Goal: Task Accomplishment & Management: Manage account settings

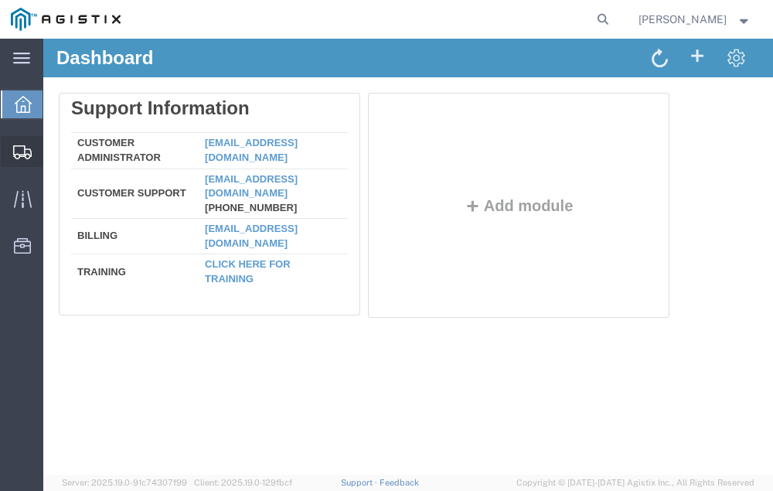
click at [0, 0] on span "Shipment Manager" at bounding box center [0, 0] width 0 height 0
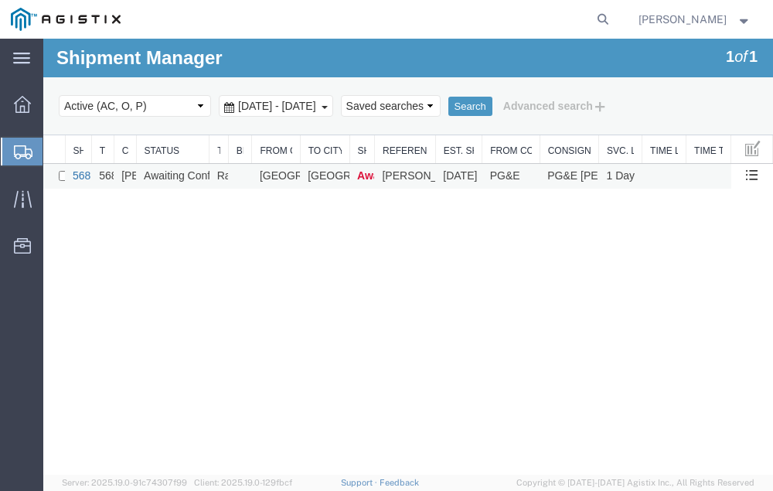
click at [80, 175] on link "56838886" at bounding box center [97, 175] width 48 height 12
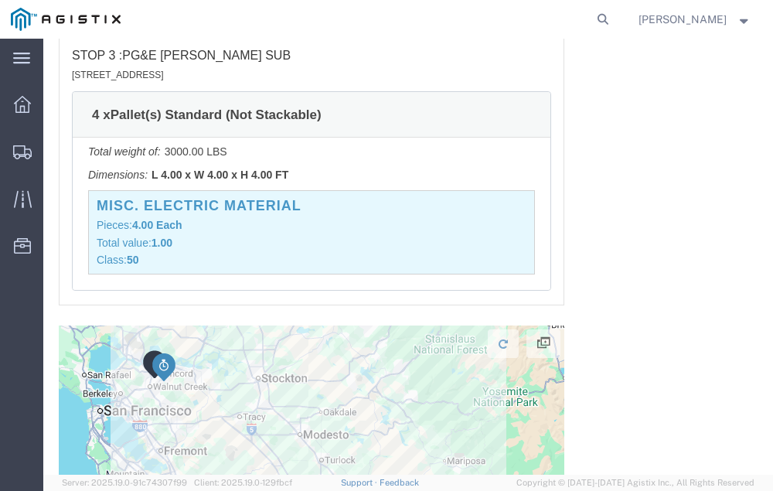
scroll to position [2793, 0]
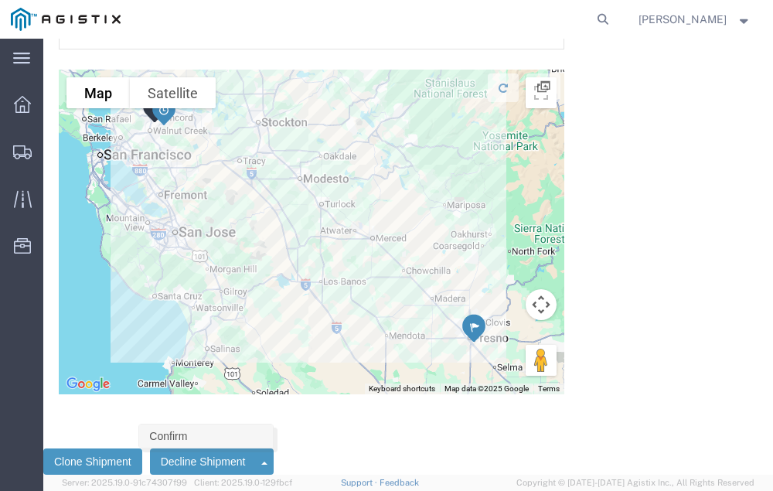
click link "Confirm"
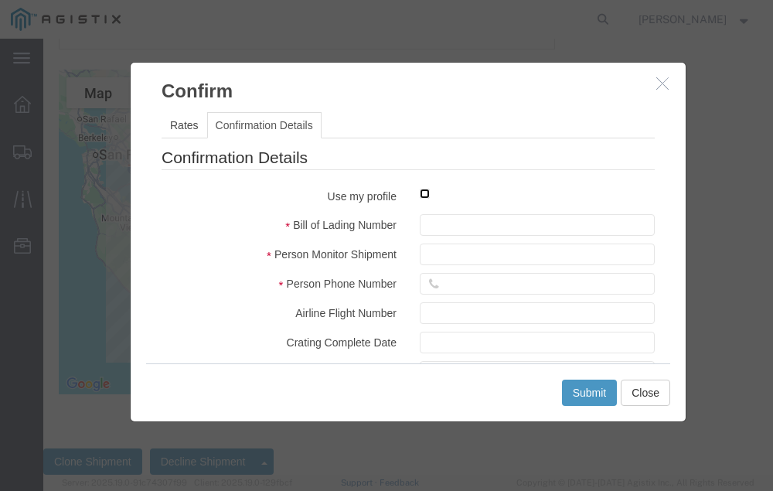
click input "checkbox"
checkbox input "true"
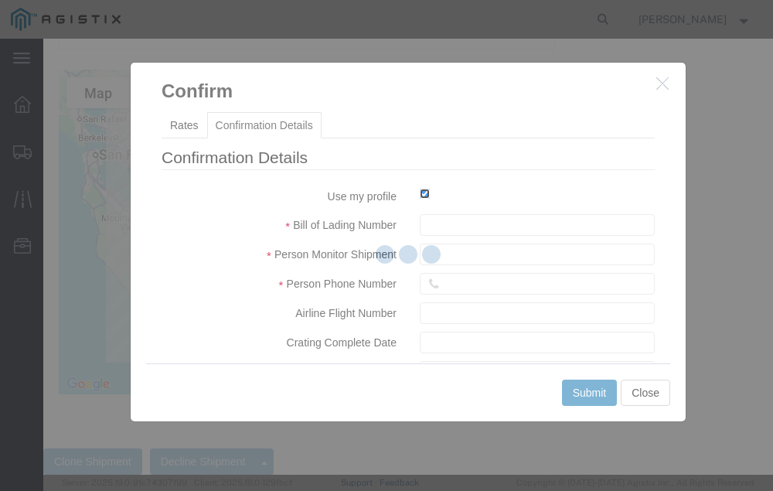
type input "[PERSON_NAME]"
type input "[PHONE_NUMBER]"
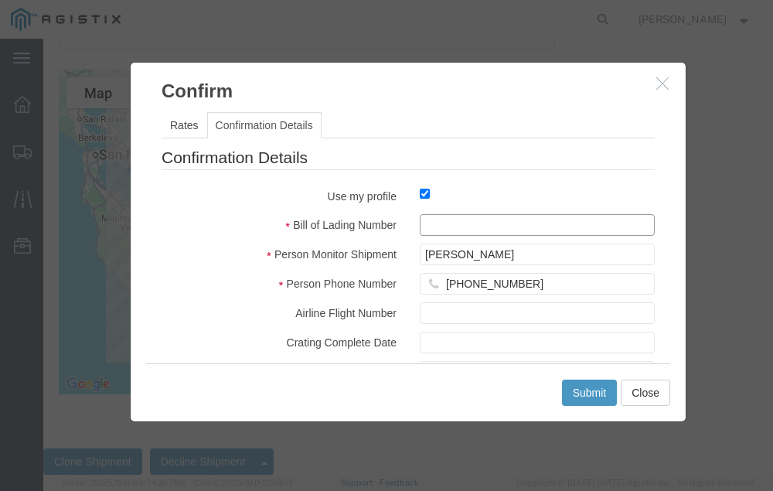
click input "text"
type input "56838886"
click button "Submit"
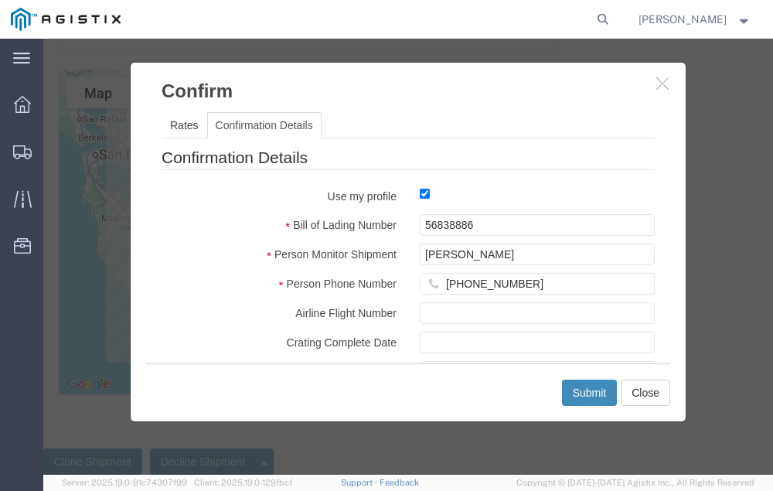
scroll to position [0, 0]
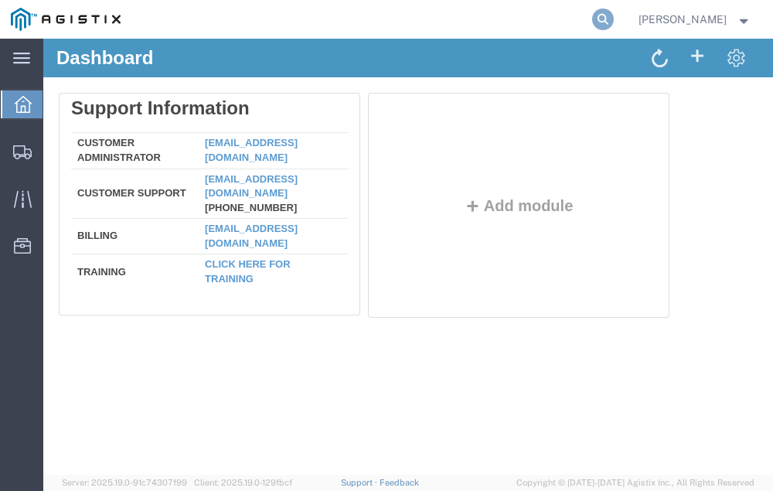
click at [614, 22] on icon at bounding box center [603, 20] width 22 height 22
type input "56810327"
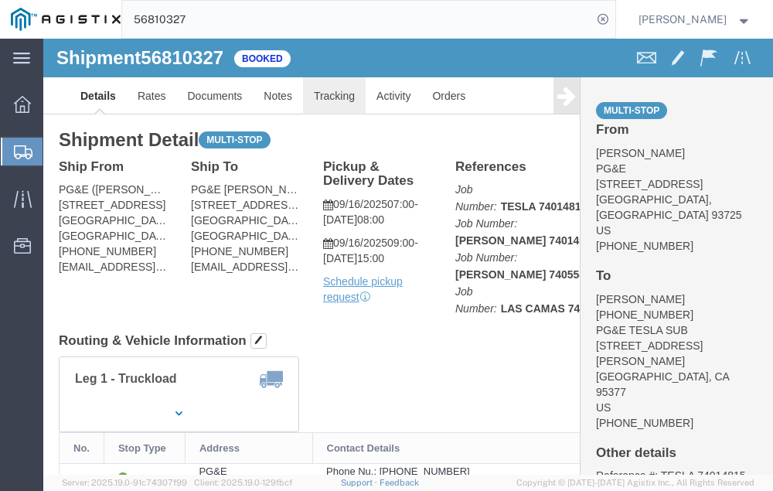
click link "Tracking"
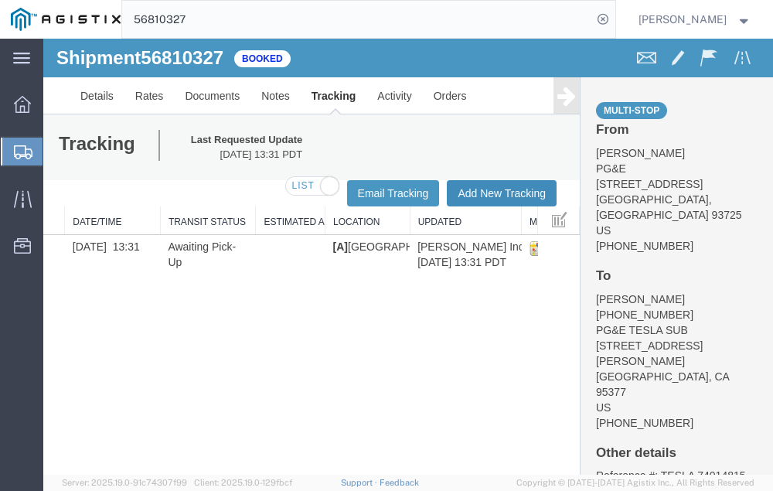
click at [480, 187] on button "Add New Tracking" at bounding box center [502, 193] width 110 height 26
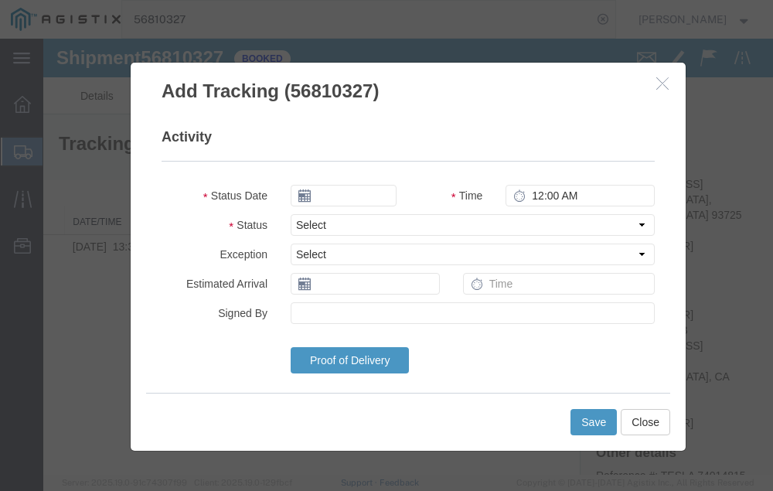
type input "09/16/2025"
type input "2:00 PM"
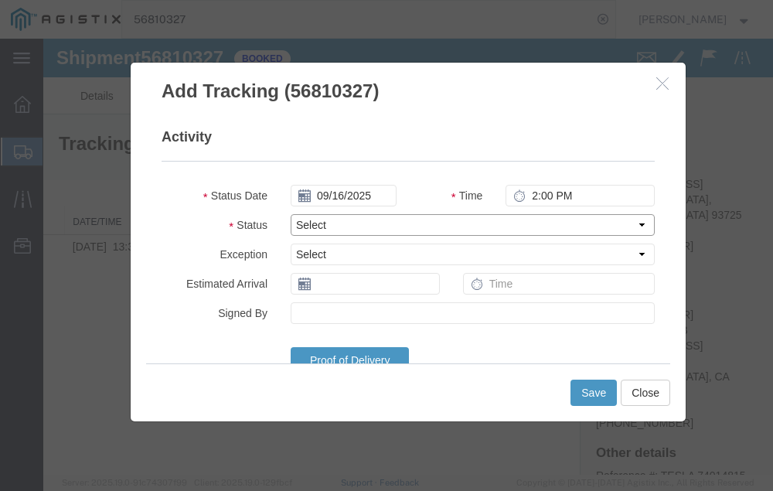
click at [360, 220] on select "Select Arrival Notice Available Arrival Notice Imported Arrive at Delivery Loca…" at bounding box center [473, 225] width 364 height 22
select select "DELIVRED"
click at [291, 214] on select "Select Arrival Notice Available Arrival Notice Imported Arrive at Delivery Loca…" at bounding box center [473, 225] width 364 height 22
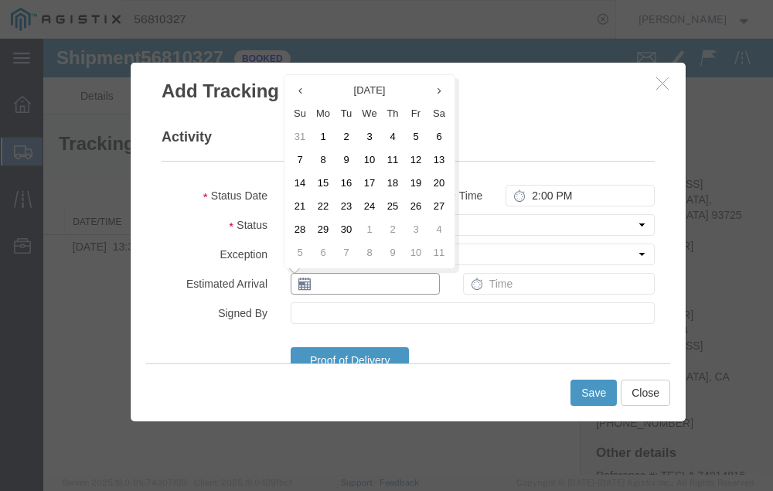
click at [338, 287] on input "text" at bounding box center [365, 284] width 149 height 22
click at [347, 177] on td "16" at bounding box center [346, 183] width 23 height 23
type input "09/16/2025"
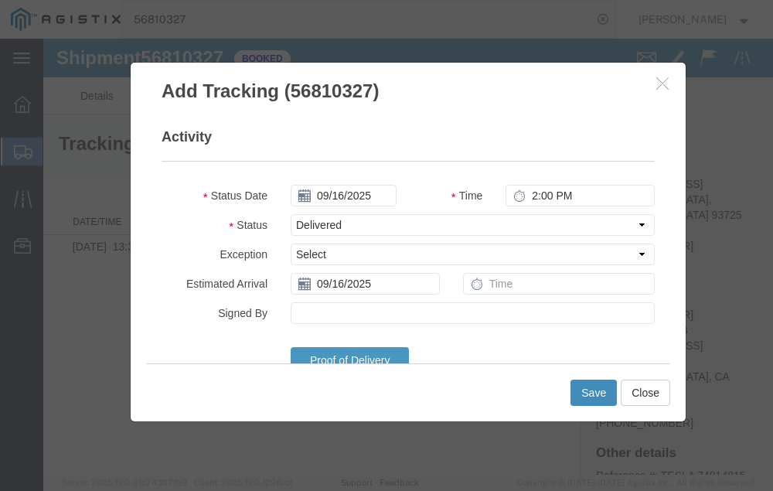
click at [587, 390] on button "Save" at bounding box center [593, 393] width 46 height 26
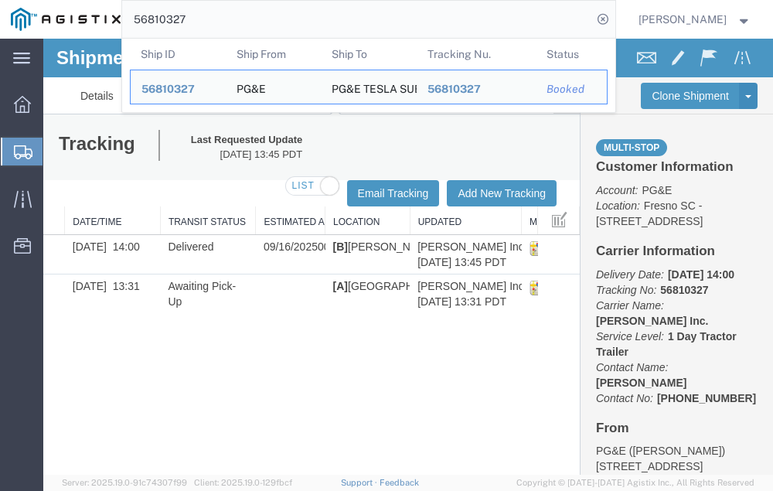
click at [223, 19] on input "56810327" at bounding box center [357, 19] width 470 height 37
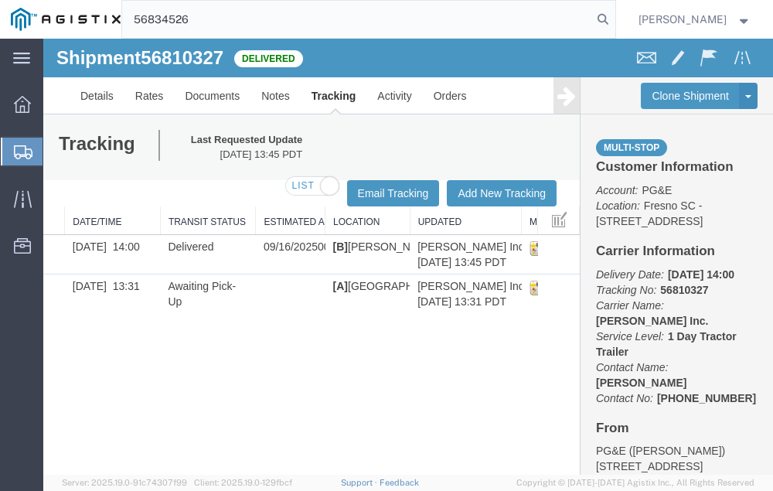
type input "56834526"
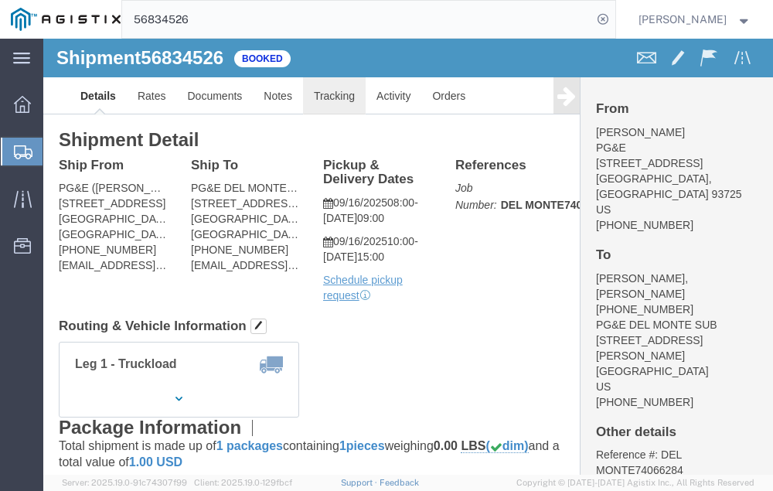
click link "Tracking"
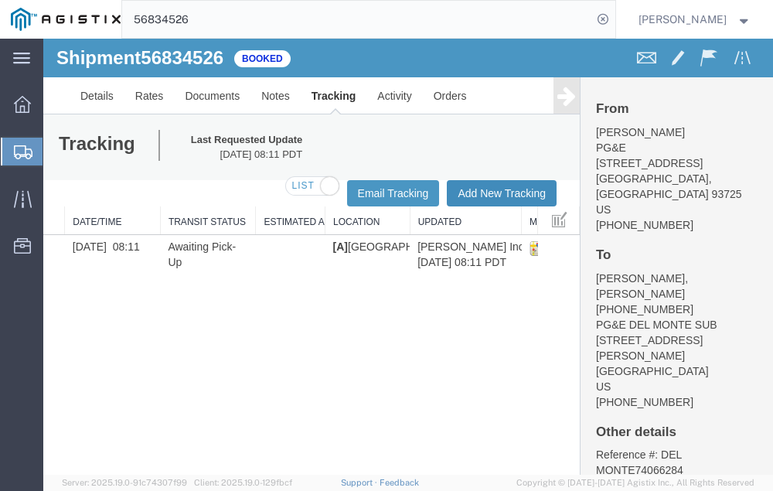
click at [488, 189] on button "Add New Tracking" at bounding box center [502, 193] width 110 height 26
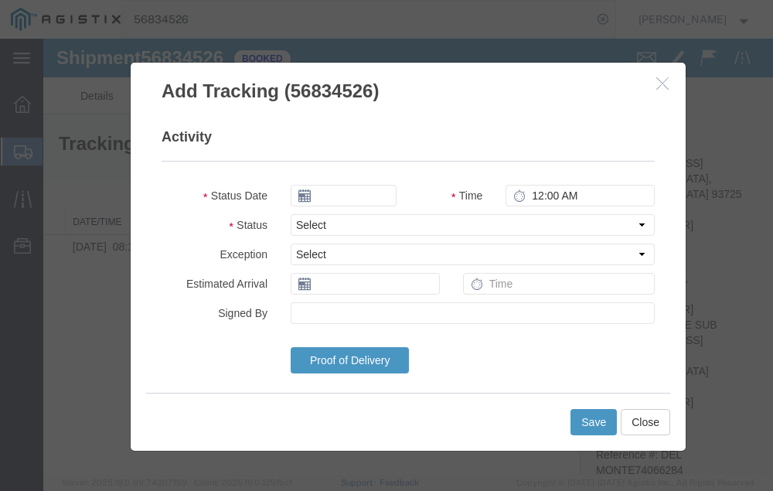
type input "09/16/2025"
type input "2:00 PM"
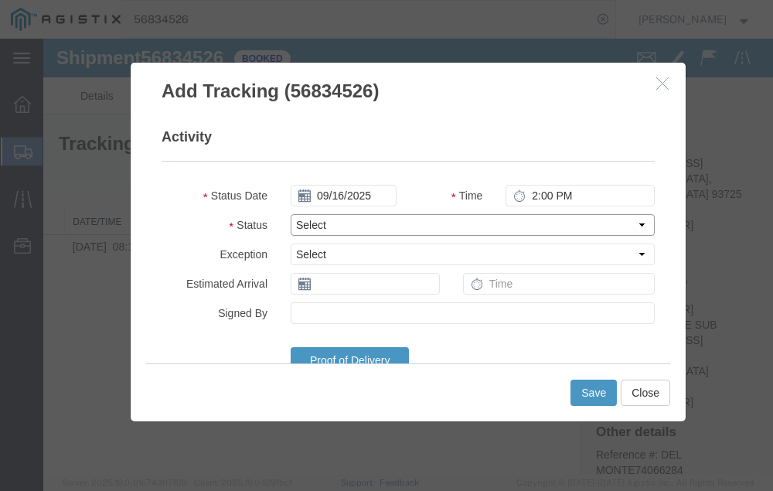
click at [357, 220] on select "Select Arrival Notice Available Arrival Notice Imported Arrive at Delivery Loca…" at bounding box center [473, 225] width 364 height 22
select select "DELIVRED"
click at [291, 214] on select "Select Arrival Notice Available Arrival Notice Imported Arrive at Delivery Loca…" at bounding box center [473, 225] width 364 height 22
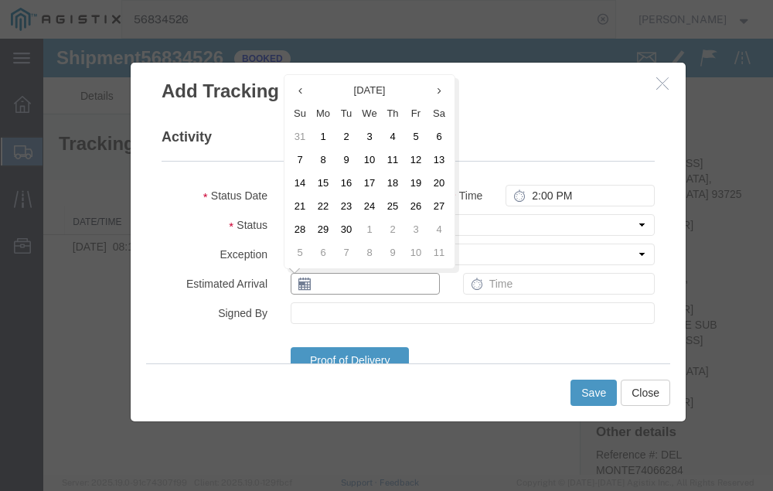
click at [335, 286] on input "text" at bounding box center [365, 284] width 149 height 22
click at [346, 179] on td "16" at bounding box center [346, 183] width 23 height 23
type input "09/16/2025"
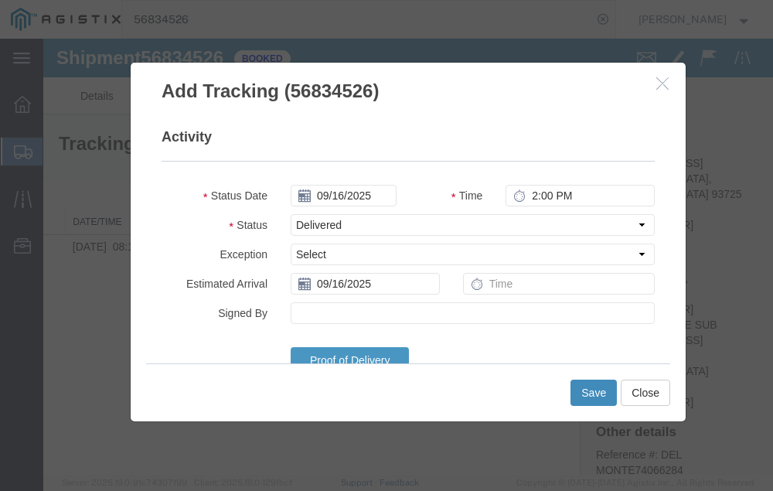
click at [592, 388] on button "Save" at bounding box center [593, 393] width 46 height 26
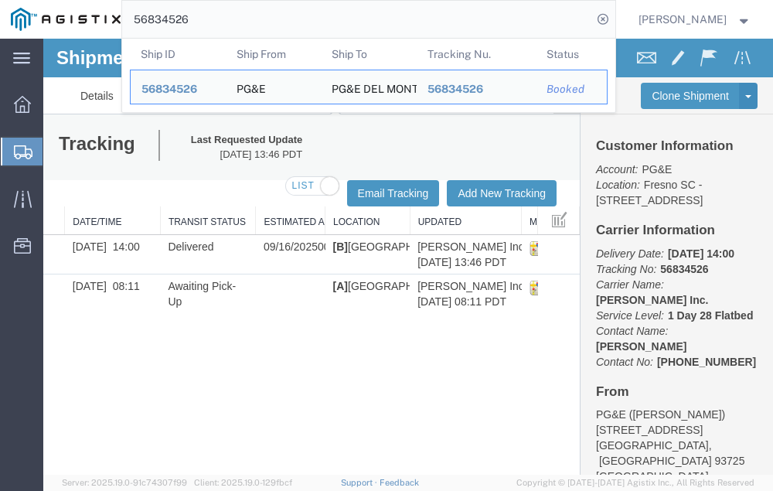
click at [224, 19] on input "56834526" at bounding box center [357, 19] width 470 height 37
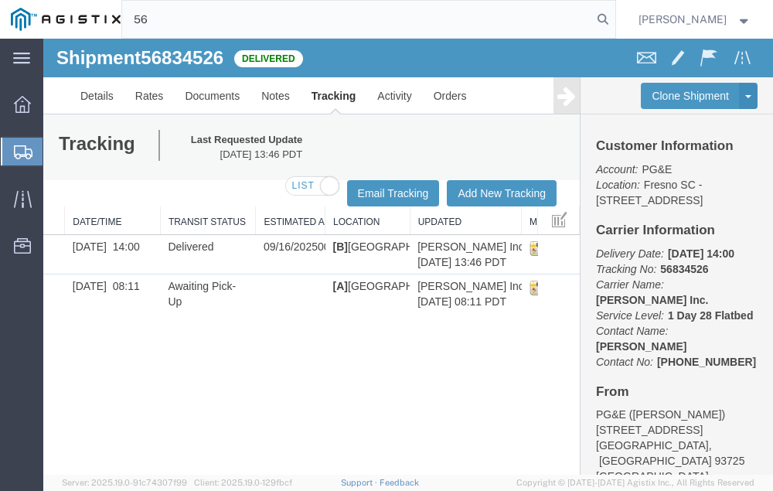
type input "5"
